Goal: Task Accomplishment & Management: Complete application form

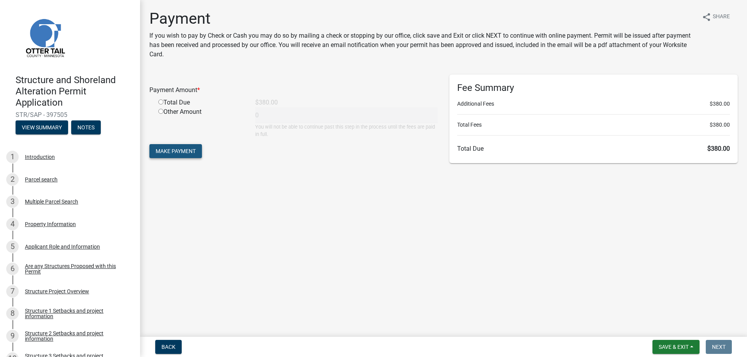
click at [171, 148] on span "Make Payment" at bounding box center [176, 151] width 40 height 6
click at [160, 112] on input "radio" at bounding box center [160, 111] width 5 height 5
radio input "true"
type input "380"
click at [168, 152] on span "Make Payment" at bounding box center [176, 151] width 40 height 6
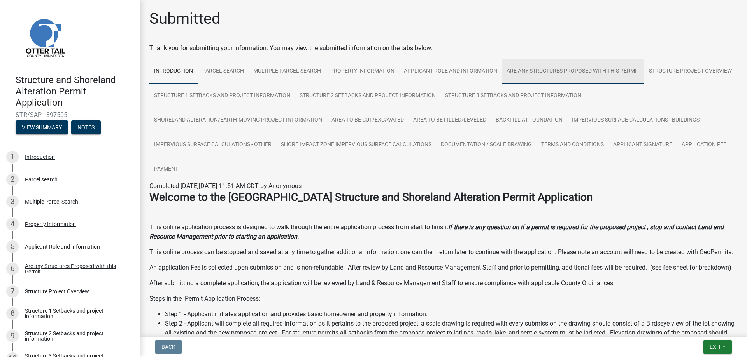
click at [549, 70] on link "Are any Structures Proposed with this Permit" at bounding box center [573, 71] width 142 height 25
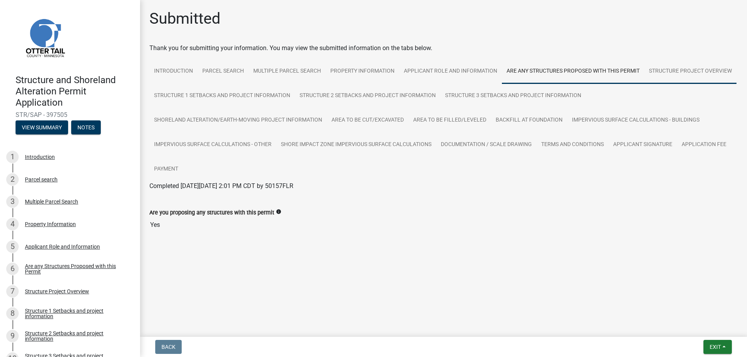
click at [664, 71] on link "Structure Project Overview" at bounding box center [690, 71] width 92 height 25
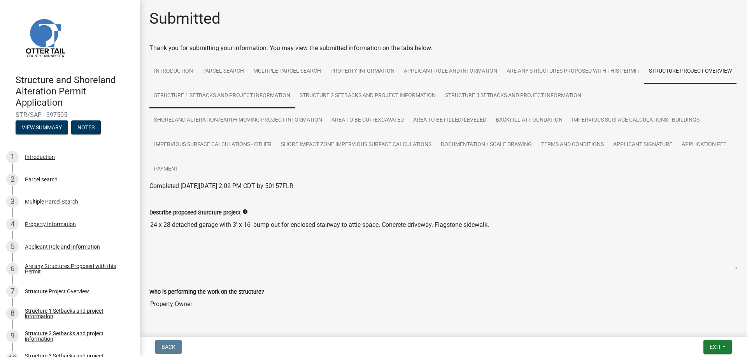
click at [286, 94] on link "Structure 1 Setbacks and project information" at bounding box center [221, 96] width 145 height 25
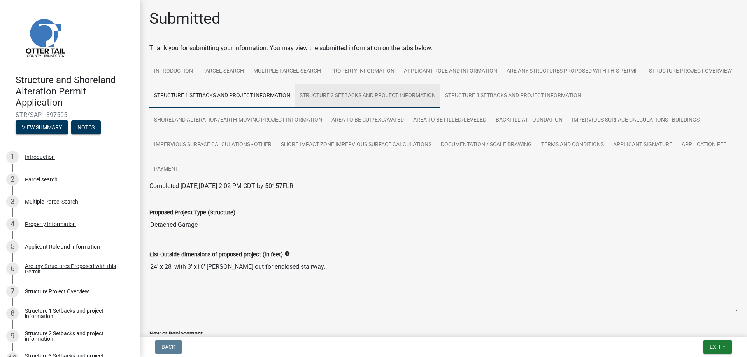
click at [425, 93] on link "Structure 2 Setbacks and project information" at bounding box center [367, 96] width 145 height 25
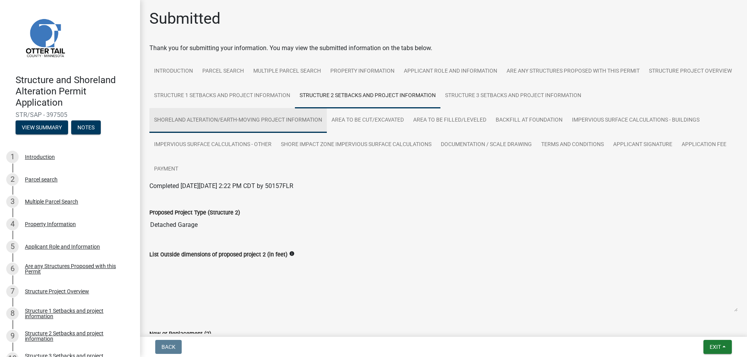
click at [210, 118] on link "Shoreland Alteration/Earth-Moving Project Information" at bounding box center [237, 120] width 177 height 25
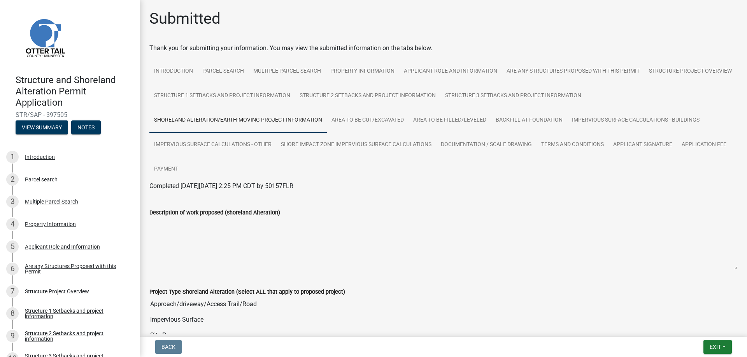
click at [468, 182] on div "Introduction Parcel search Multiple Parcel Search Property Information Applican…" at bounding box center [443, 225] width 588 height 333
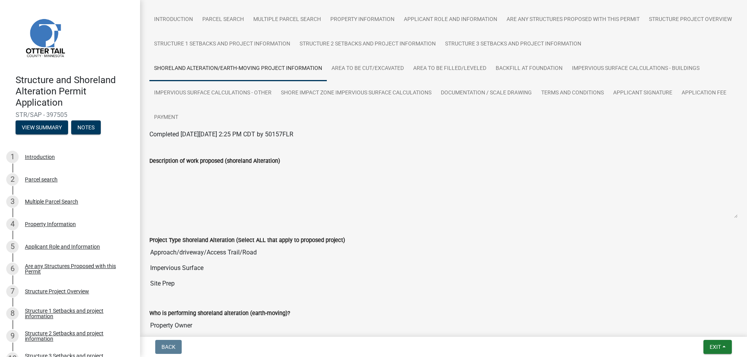
scroll to position [97, 0]
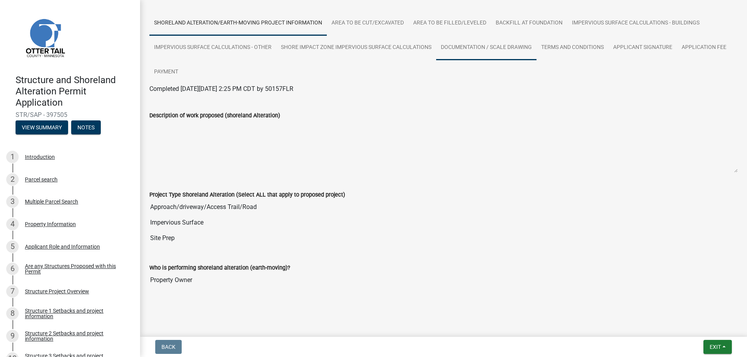
click at [473, 47] on link "Documentation / Scale Drawing" at bounding box center [486, 47] width 100 height 25
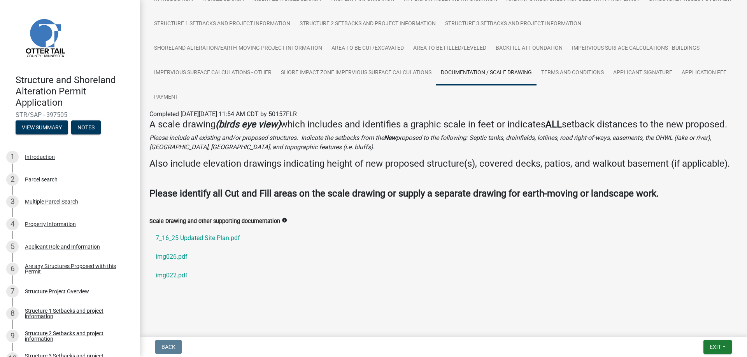
scroll to position [83, 0]
click at [188, 236] on link "7_16_25 Updated Site Plan.pdf" at bounding box center [443, 238] width 588 height 19
click at [161, 256] on link "img026.pdf" at bounding box center [443, 257] width 588 height 19
click at [162, 277] on link "img022.pdf" at bounding box center [443, 275] width 588 height 19
click at [571, 61] on link "Terms and Conditions" at bounding box center [572, 73] width 72 height 25
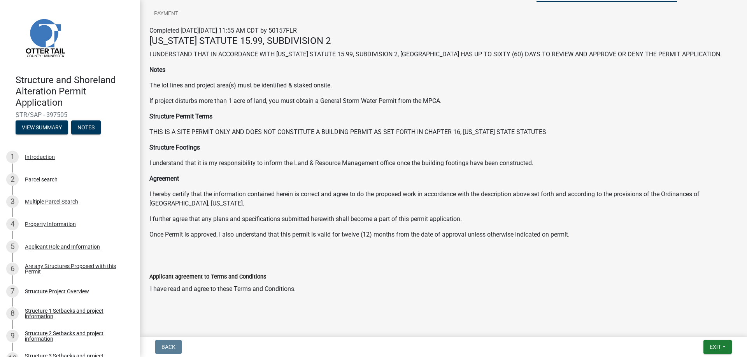
scroll to position [0, 0]
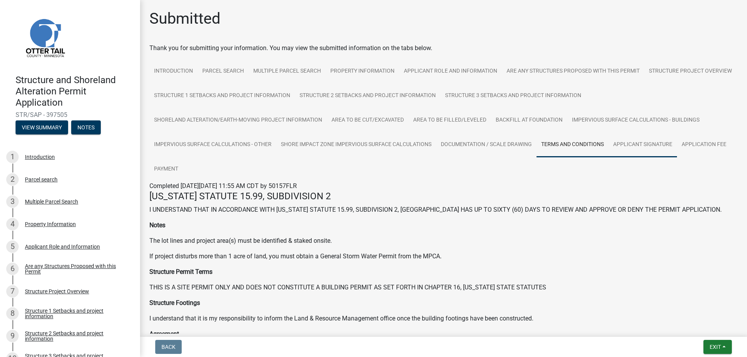
click at [629, 142] on link "Applicant Signature" at bounding box center [642, 145] width 68 height 25
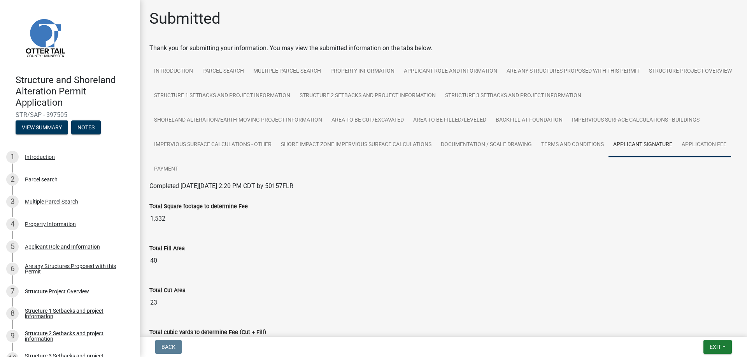
click at [696, 142] on link "Application Fee" at bounding box center [704, 145] width 54 height 25
